Goal: Information Seeking & Learning: Understand process/instructions

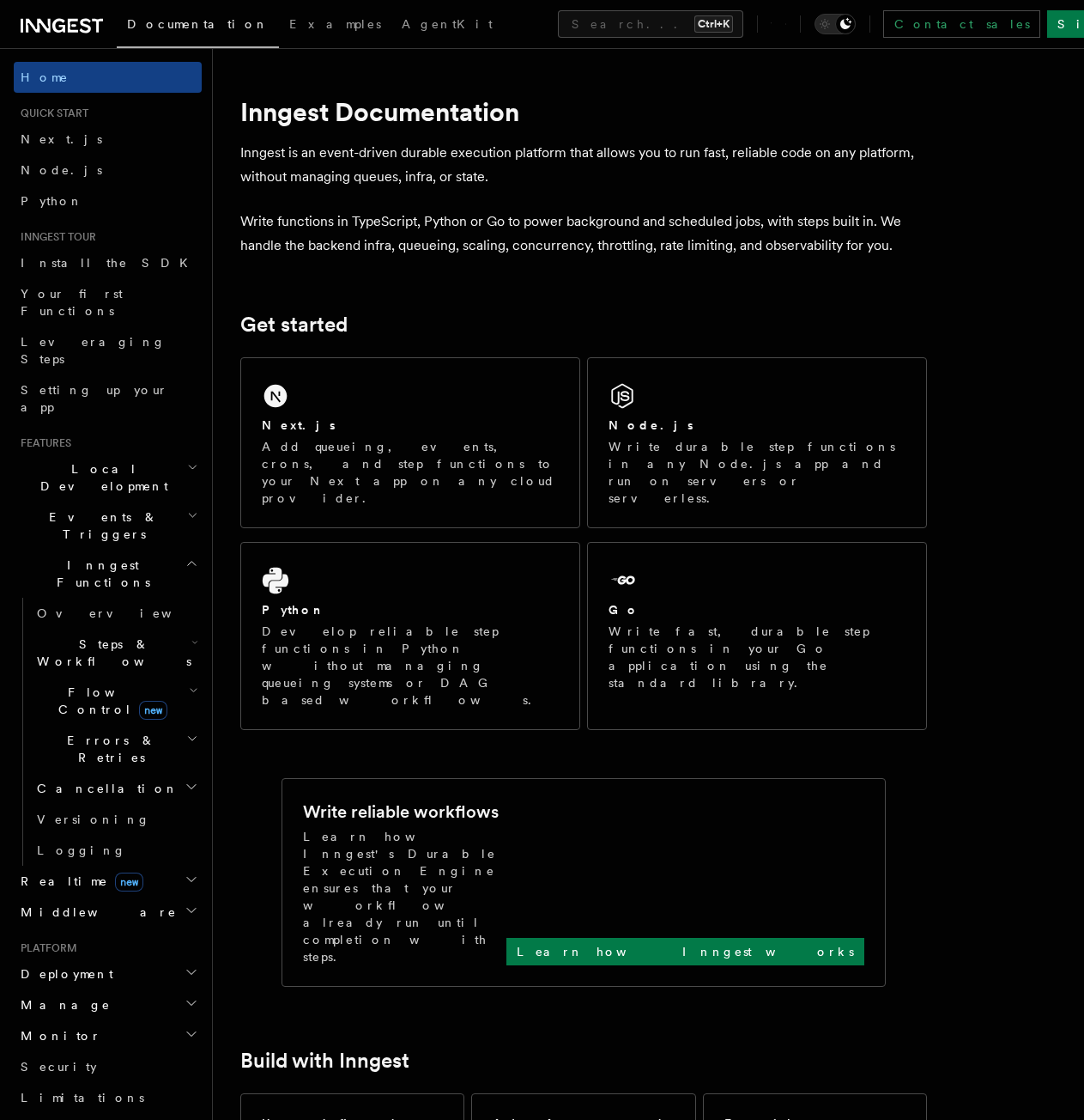
click at [131, 635] on span "Steps & Workflows" at bounding box center [111, 652] width 162 height 34
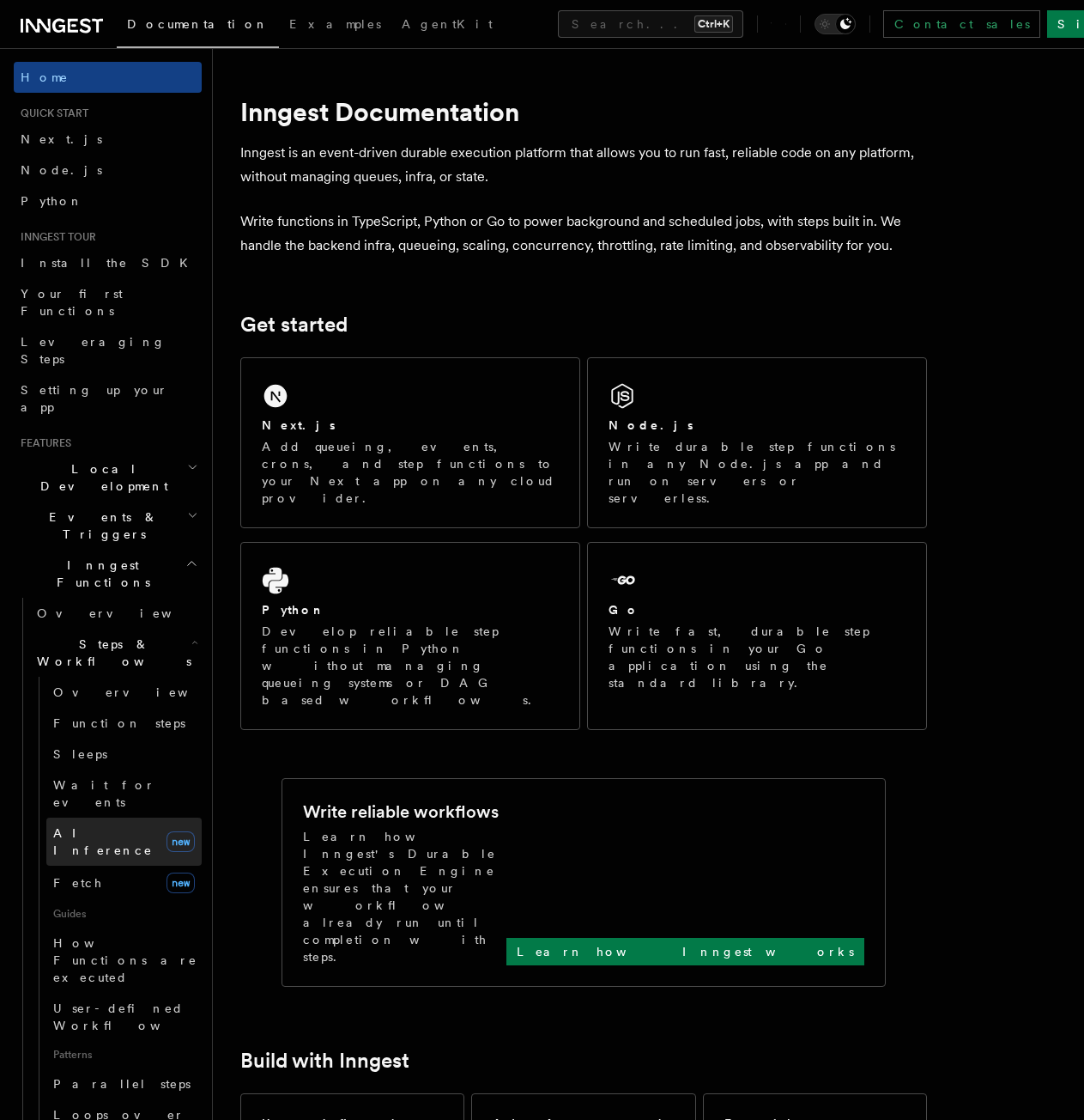
click at [113, 826] on span "AI Inference" at bounding box center [103, 841] width 100 height 31
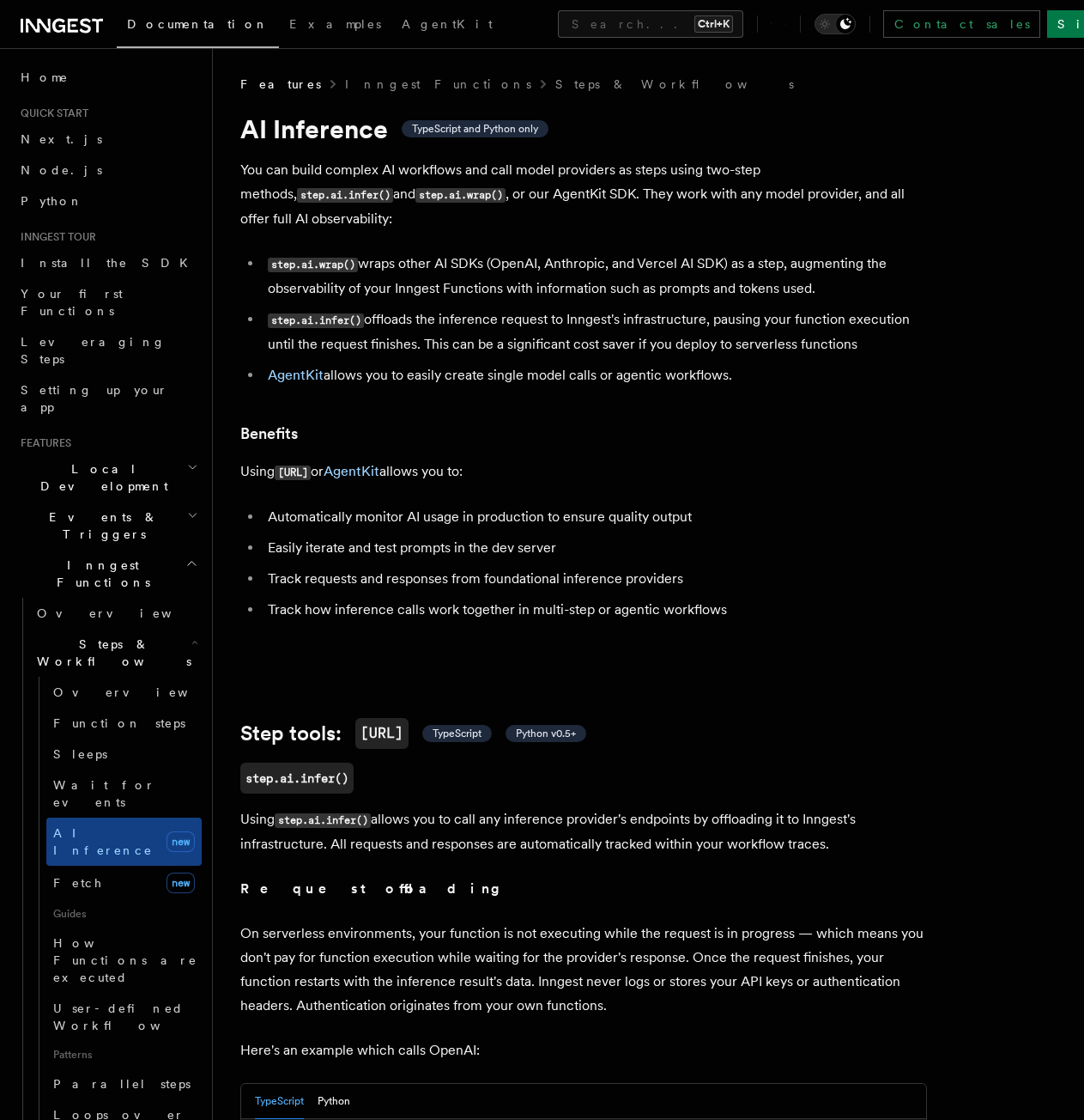
scroll to position [4607, 0]
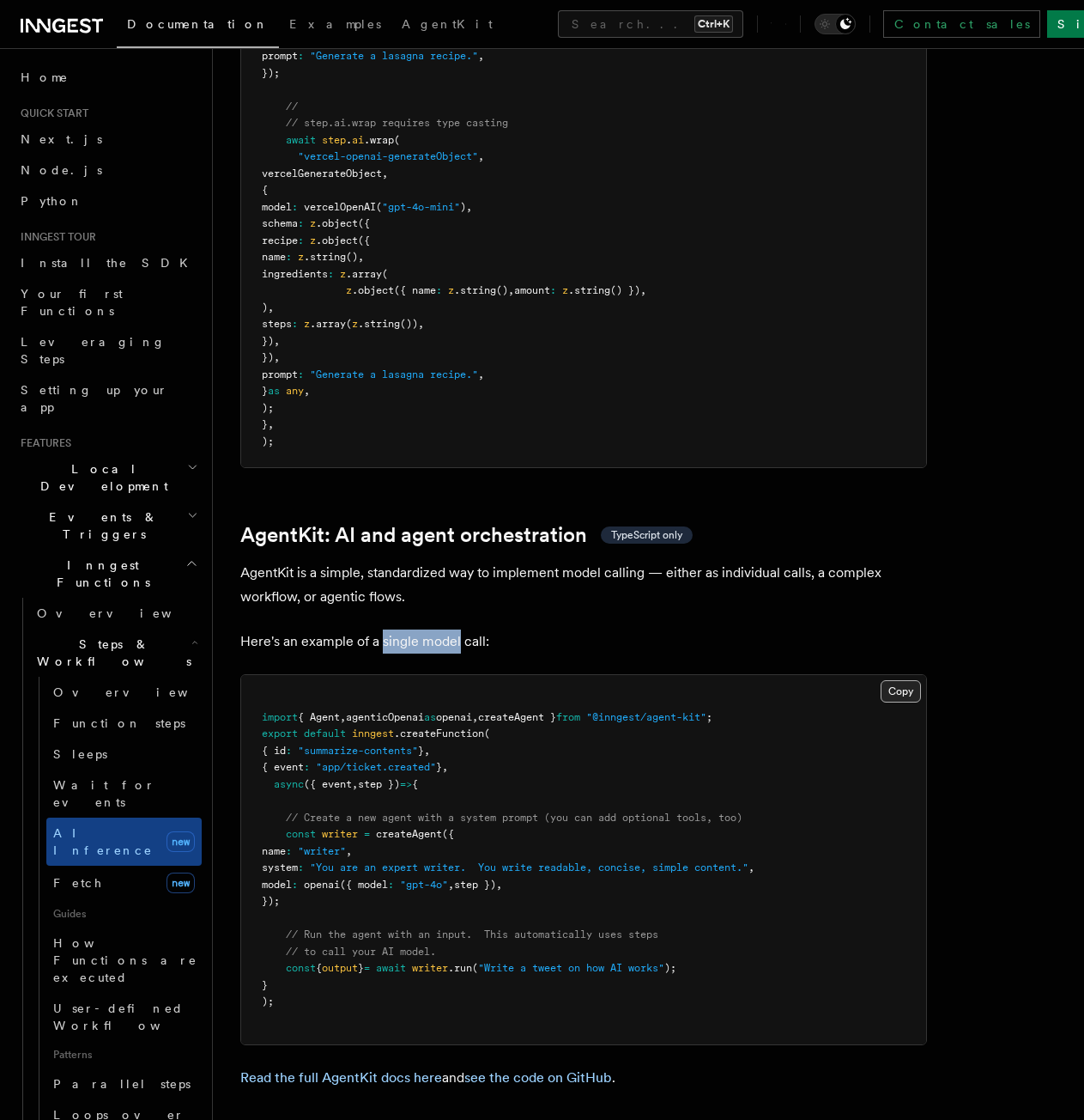
click at [907, 680] on button "Copy Copied" at bounding box center [901, 691] width 40 height 22
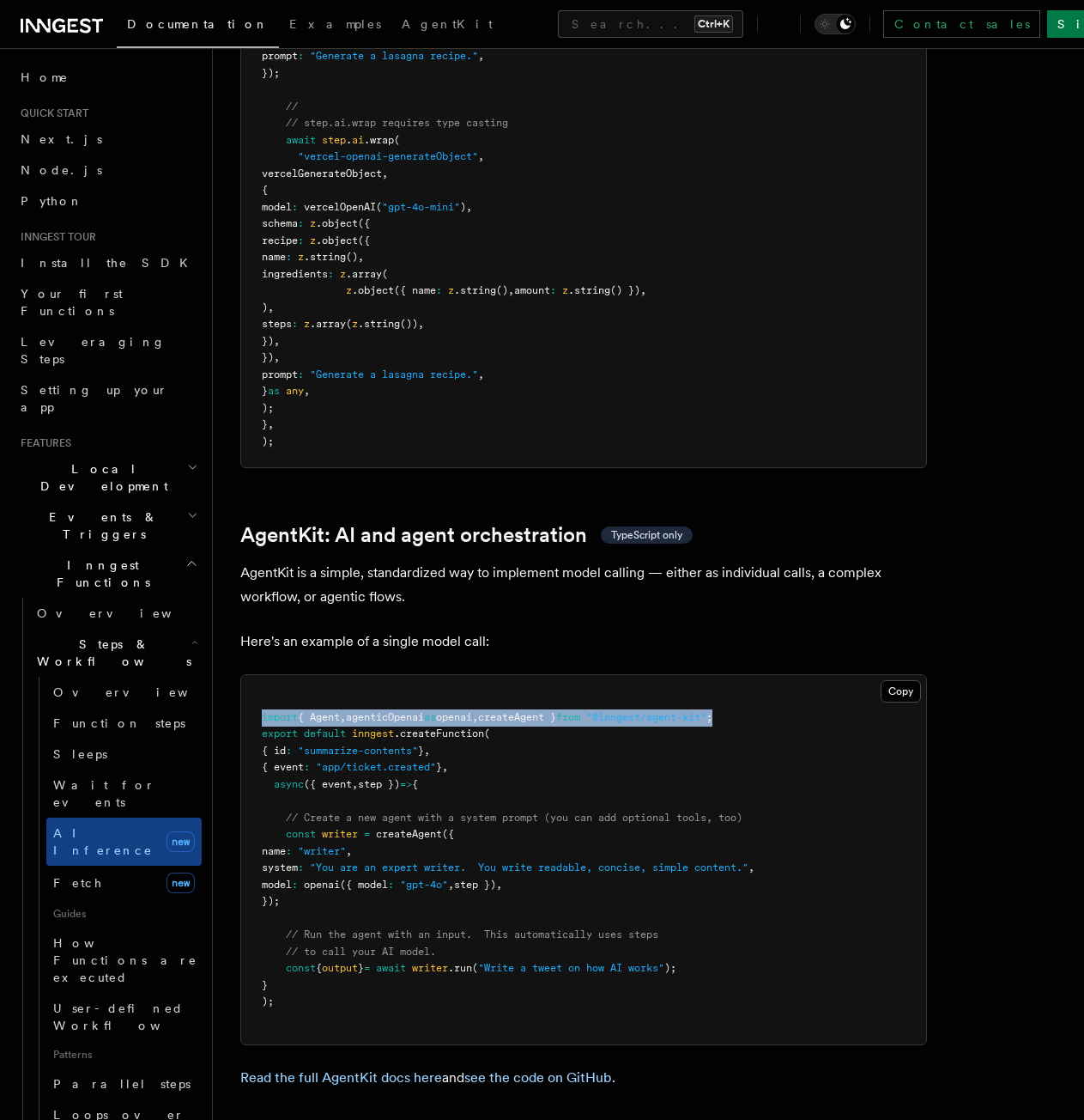
drag, startPoint x: 775, startPoint y: 631, endPoint x: 262, endPoint y: 637, distance: 513.0
click at [262, 675] on pre "import { Agent , agenticOpenai as openai , createAgent } from "@inngest/agent-k…" at bounding box center [584, 860] width 685 height 370
copy span "import { Agent , agenticOpenai as openai , createAgent } from "@inngest/agent-k…"
drag, startPoint x: 288, startPoint y: 751, endPoint x: 305, endPoint y: 816, distance: 67.2
click at [305, 816] on code "import { Agent , agenticOpenai as openai , createAgent } from "@inngest/agent-k…" at bounding box center [508, 859] width 493 height 297
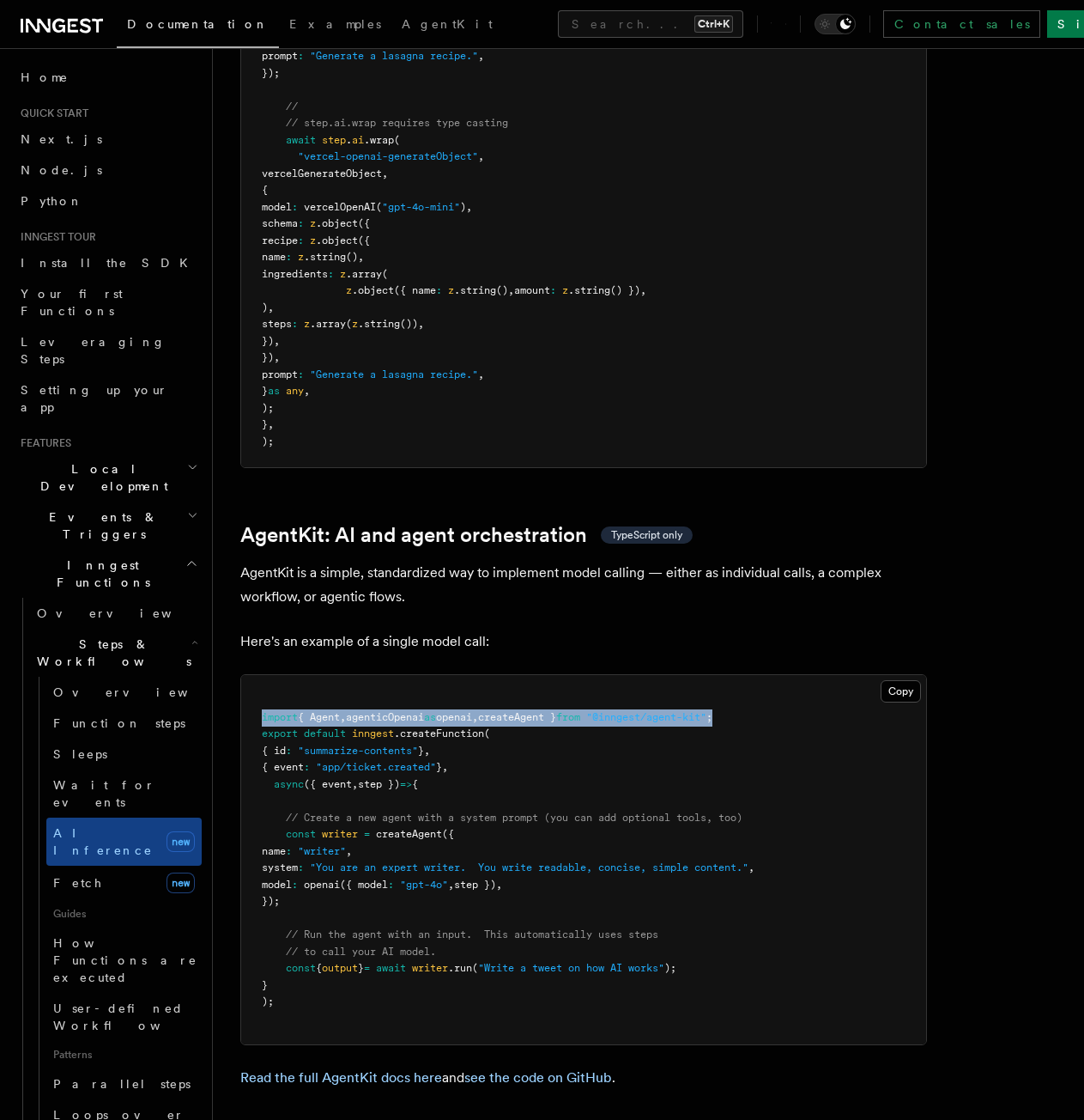
copy code "const writer = createAgent ({ name : "writer" , system : "You are an expert wri…"
